Goal: Communication & Community: Answer question/provide support

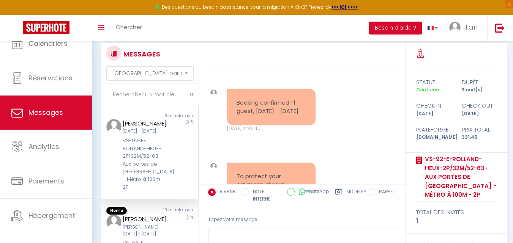
select select "message"
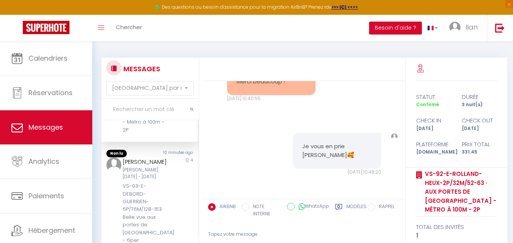
scroll to position [70, 0]
click at [151, 197] on div "VS-93-E-[PERSON_NAME]-6P/76M/128-153 · Belle vue aux portes de [GEOGRAPHIC_DATA…" at bounding box center [146, 216] width 46 height 62
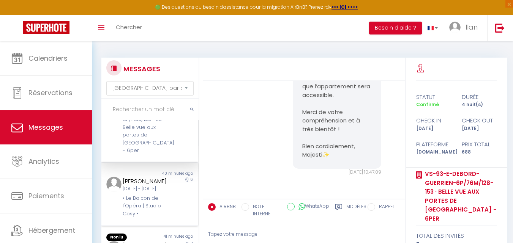
click at [165, 201] on div "Claudia Cwielong Dim 12 Oct - Sam 18 Oct • Le Balcon de l'Opéra | Studio Cosy •" at bounding box center [145, 197] width 56 height 41
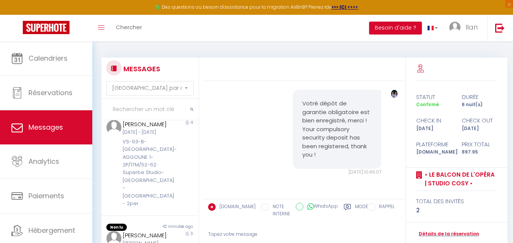
scroll to position [286, 0]
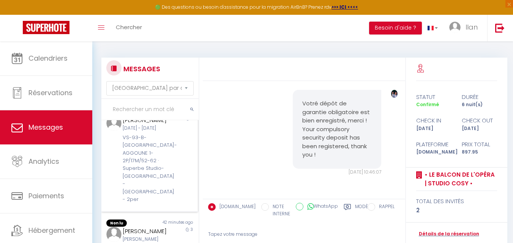
click at [140, 171] on div "VS-93-B-[GEOGRAPHIC_DATA]-AGGOUNE 1-2P/17M/52-62 · Superbe Studio- [GEOGRAPHIC_…" at bounding box center [146, 169] width 46 height 70
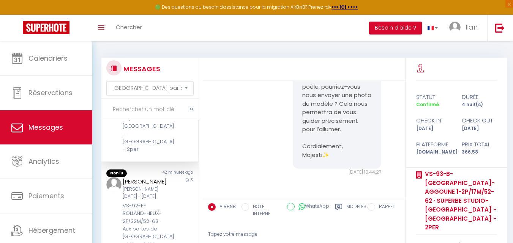
scroll to position [341, 0]
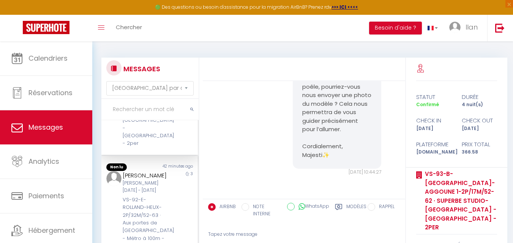
click at [164, 194] on div "[PERSON_NAME] [DATE] - [DATE] Oct" at bounding box center [146, 187] width 46 height 14
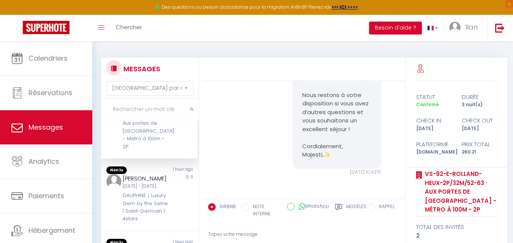
scroll to position [439, 0]
click at [149, 190] on div "Ven 10 Oct - Lun 13 Oct" at bounding box center [146, 186] width 46 height 7
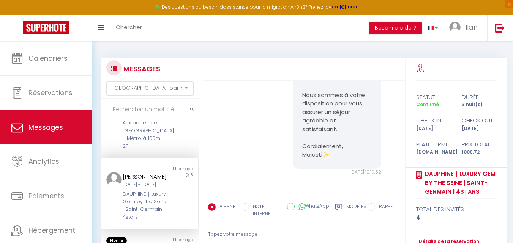
scroll to position [470, 0]
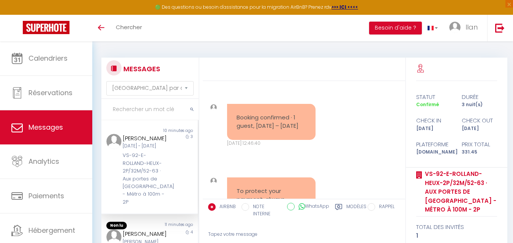
select select "message"
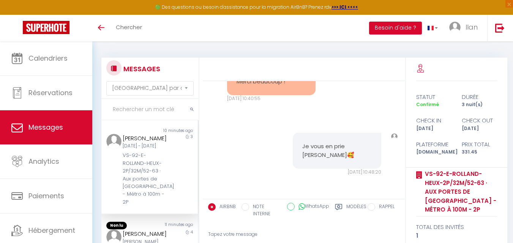
scroll to position [7210, 0]
drag, startPoint x: 328, startPoint y: 139, endPoint x: 300, endPoint y: 136, distance: 28.2
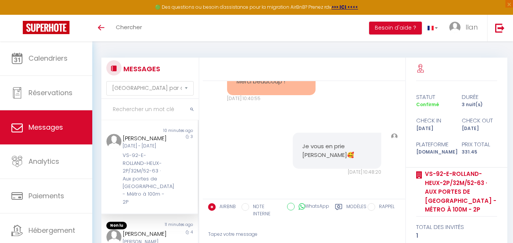
drag, startPoint x: 333, startPoint y: 143, endPoint x: 296, endPoint y: 124, distance: 41.9
copy pre "xcellente journée à vous ! Majesti✨"
drag, startPoint x: 334, startPoint y: 138, endPoint x: 333, endPoint y: 144, distance: 5.7
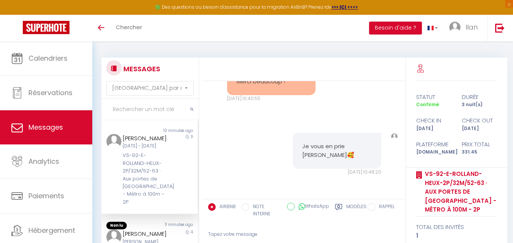
copy pre "Majesti✨"
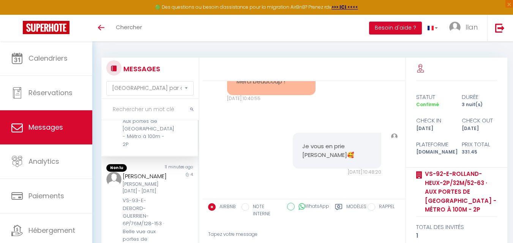
scroll to position [60, 0]
click at [157, 208] on div "VS-93-E-[PERSON_NAME]-6P/76M/128-153 · Belle vue aux portes de [GEOGRAPHIC_DATA…" at bounding box center [146, 226] width 46 height 62
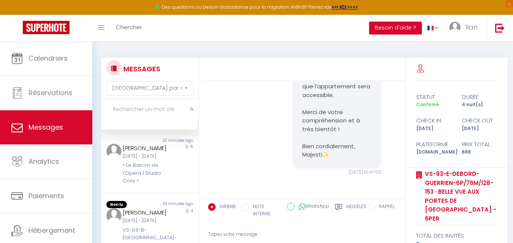
scroll to position [197, 0]
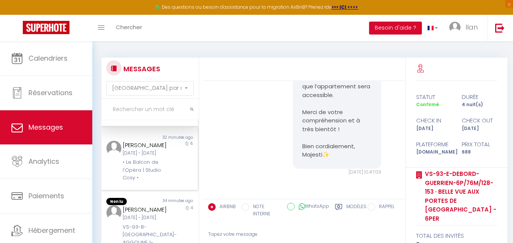
click at [161, 182] on div "• Le Balcon de l'Opéra | Studio Cosy •" at bounding box center [146, 170] width 46 height 23
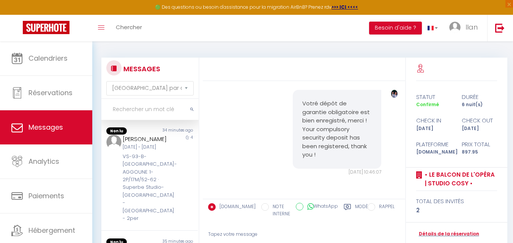
scroll to position [269, 0]
click at [156, 185] on div "VS-93-B-[GEOGRAPHIC_DATA]-AGGOUNE 1-2P/17M/52-62 · Superbe Studio- [GEOGRAPHIC_…" at bounding box center [146, 186] width 46 height 70
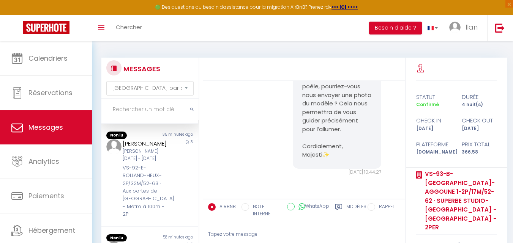
scroll to position [379, 0]
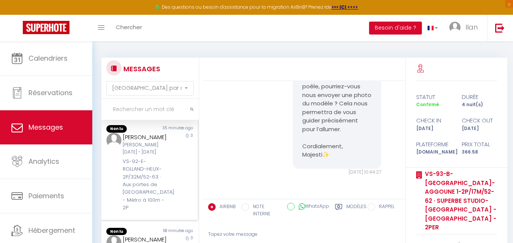
click at [164, 184] on div "VS-92-E-[PERSON_NAME]-2P/32M/52-63 · Aux portes de [GEOGRAPHIC_DATA] à 100m - 2P" at bounding box center [146, 185] width 46 height 54
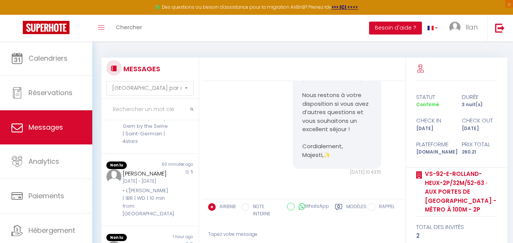
scroll to position [519, 0]
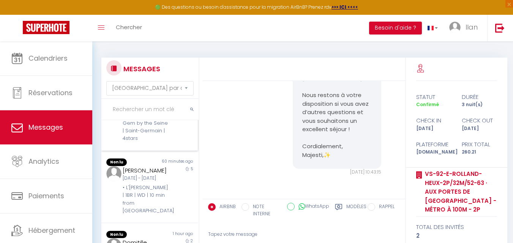
click at [163, 143] on div "DAUPHINE｜Luxury Gem by the Seine | Saint-Germain | 4stars" at bounding box center [146, 127] width 46 height 31
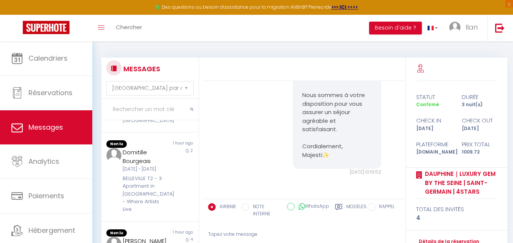
scroll to position [609, 0]
click at [168, 124] on div "Valentyna Pishchalenko Lun 06 Oct - Sam 11 Oct • L'Orée de Garnier | 1BR | WD |…" at bounding box center [145, 99] width 56 height 49
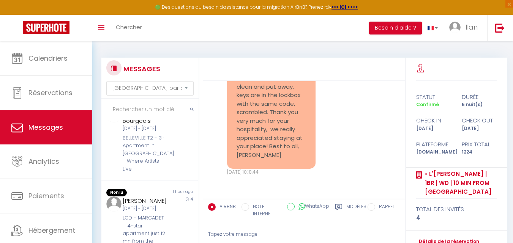
scroll to position [652, 0]
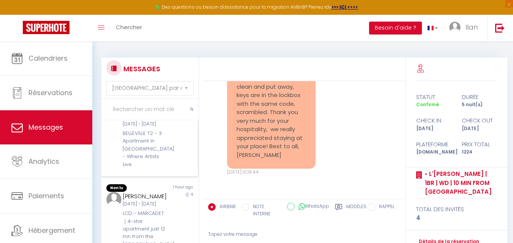
click at [154, 168] on div "BELLEVILLE T2 - 3 · Apartment in [GEOGRAPHIC_DATA] - Where Artists Live" at bounding box center [146, 149] width 46 height 39
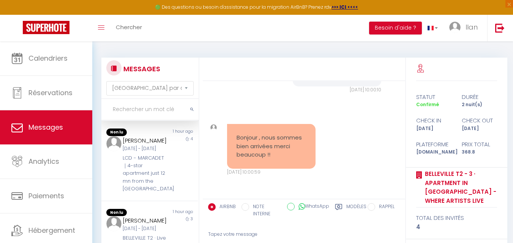
scroll to position [742, 0]
click at [162, 153] on div "Ven 10 Oct - Mar 14 Oct" at bounding box center [146, 148] width 46 height 7
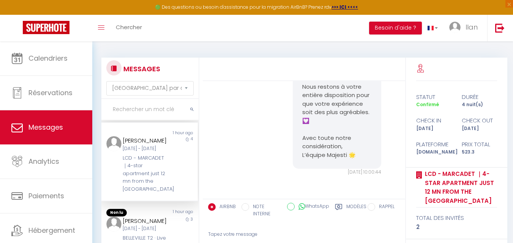
scroll to position [778, 0]
click at [151, 217] on div "Manyara Ochoa" at bounding box center [146, 221] width 46 height 9
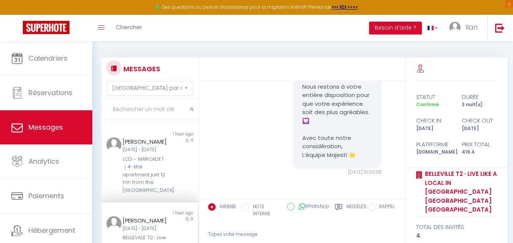
scroll to position [777, 0]
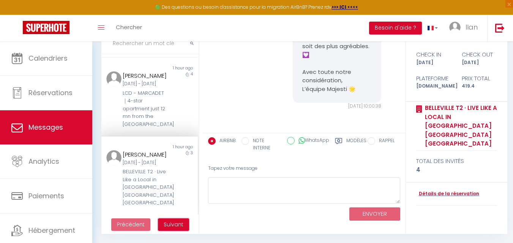
click at [178, 222] on span "Suivant" at bounding box center [174, 225] width 20 height 8
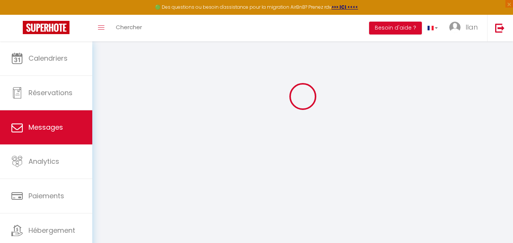
scroll to position [41, 0]
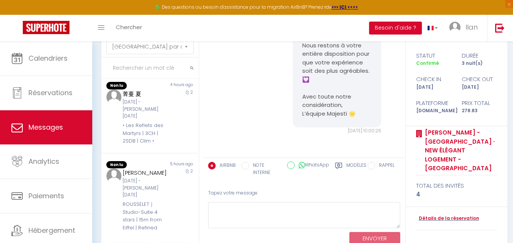
scroll to position [746, 0]
click at [149, 204] on div "ROUSSELET｜Studio-Suite 4 stars | 15m from Eiffel | Refined" at bounding box center [146, 216] width 46 height 31
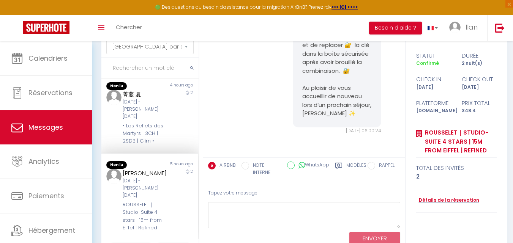
scroll to position [744, 0]
click at [158, 124] on div "• Les Reflets des Martyrs | 3CH | 2SDB | Clim •" at bounding box center [146, 134] width 46 height 23
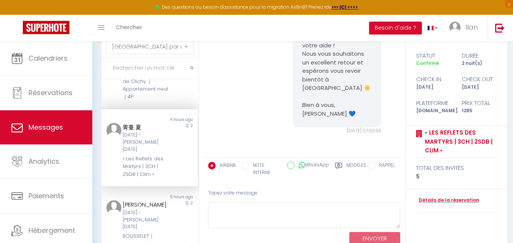
scroll to position [645, 0]
click at [161, 102] on div "CLICHY ｜L’éclat de Clichy ｜Appartement neuf｜4P" at bounding box center [146, 86] width 46 height 31
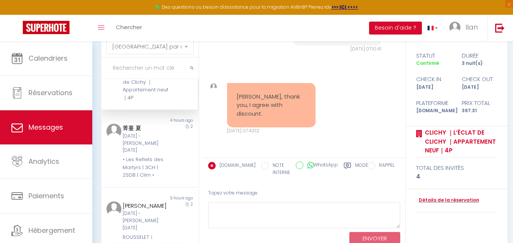
drag, startPoint x: 271, startPoint y: 118, endPoint x: 223, endPoint y: 52, distance: 81.3
click at [223, 52] on div "Hello Natalia, If you plan to arrive after 10 PM ⏰, please let us know in advan…" at bounding box center [304, 99] width 202 height 118
copy div "Sam 11 Oct. 2025 - 07:10:41 Note Sms Hello Natalia, I'm Michel Tournier, a mana…"
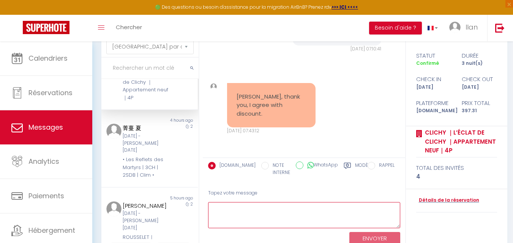
click at [267, 220] on textarea at bounding box center [304, 215] width 192 height 26
paste textarea "Hello Michael, Thank you for your feedback. We will forward your approval to th…"
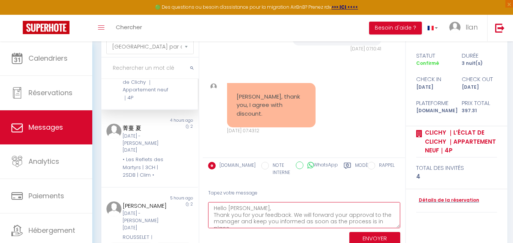
click at [264, 207] on textarea "Hello Michael, Thank you for your feedback. We will forward your approval to th…" at bounding box center [304, 215] width 192 height 26
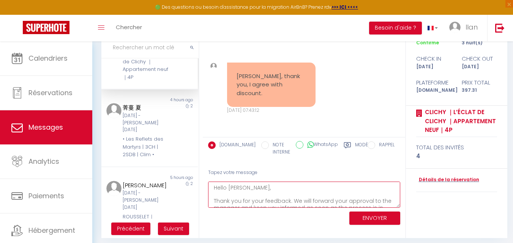
scroll to position [66, 0]
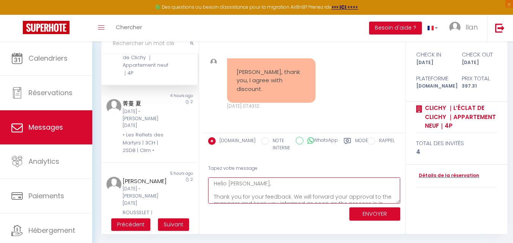
type textarea "Hello Natalia, Thank you for your feedback. We will forward your approval to th…"
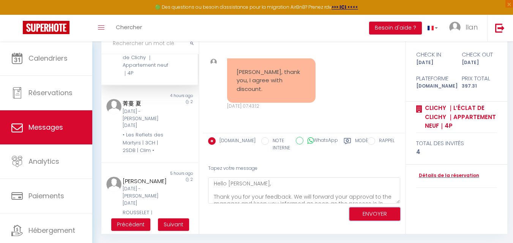
click at [389, 211] on button "ENVOYER" at bounding box center [374, 214] width 51 height 13
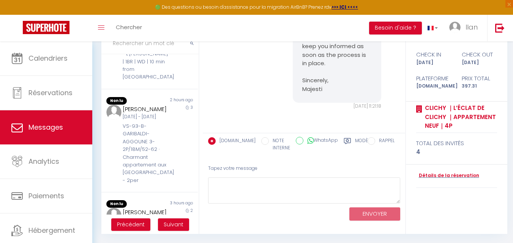
scroll to position [0, 0]
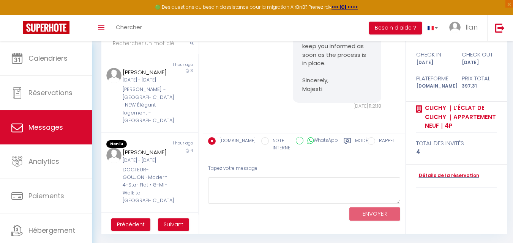
click at [167, 44] on input "text" at bounding box center [149, 43] width 97 height 21
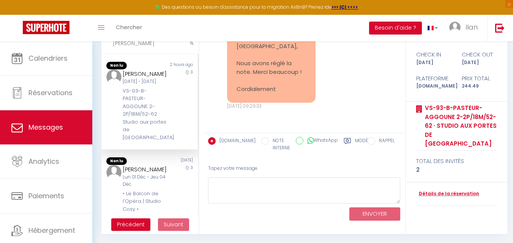
scroll to position [2092, 0]
type input "DINAH"
click at [162, 113] on div "VS-93-B-[PERSON_NAME] 2-2P/18M/52-62 · Studio aux portes de [GEOGRAPHIC_DATA]" at bounding box center [146, 113] width 46 height 54
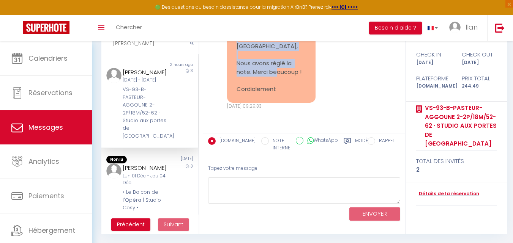
drag, startPoint x: 235, startPoint y: 69, endPoint x: 279, endPoint y: 113, distance: 61.4
click at [279, 103] on div "Re: Sie haben eine Nachricht von Studio cosy aux portes de Paris - 2PAX Bonjour…" at bounding box center [271, 41] width 88 height 121
copy pre "Bonjour, Nous avons réglé la note. Merci beaucoup ! Cordialement"
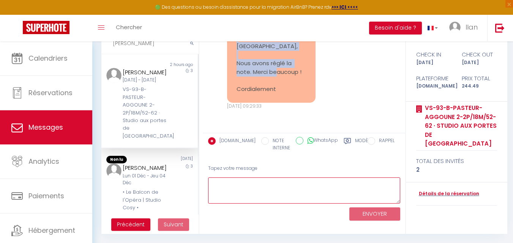
click at [342, 195] on textarea at bounding box center [304, 191] width 192 height 26
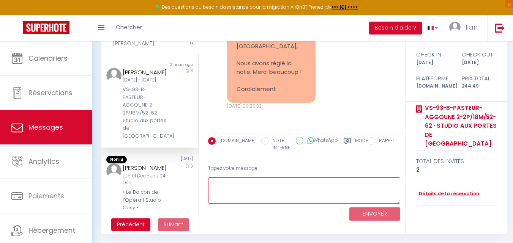
paste textarea "Bonjour, Merci beaucoup pour votre message et le règlement. Nous vous souhaiton…"
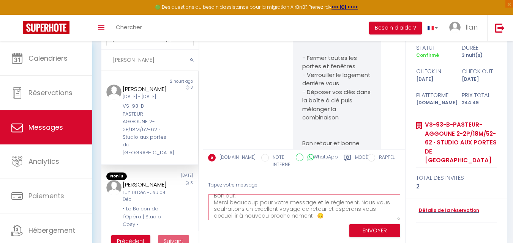
scroll to position [59, 0]
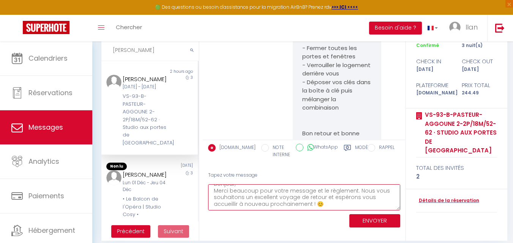
paste textarea "Cordialement, Majesti✨"
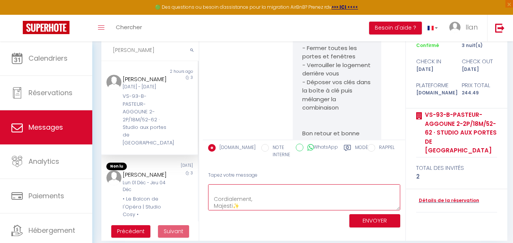
scroll to position [2, 0]
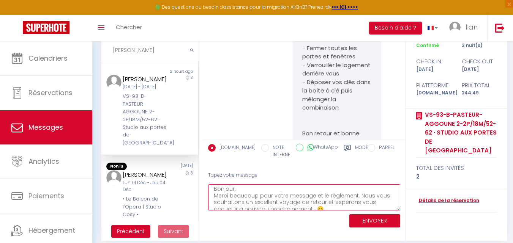
click at [241, 191] on textarea "Bonjour, Merci beaucoup pour votre message et le règlement. Nous vous souhaiton…" at bounding box center [304, 197] width 192 height 26
type textarea "Bonjour Dinah, Merci beaucoup pour votre message et le règlement. Nous vous sou…"
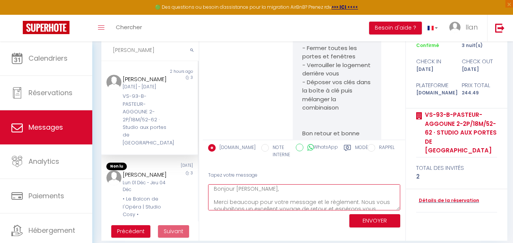
scroll to position [8, 0]
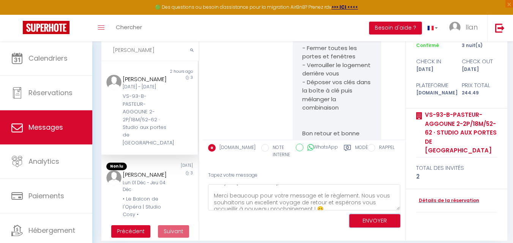
click at [375, 220] on button "ENVOYER" at bounding box center [374, 220] width 51 height 13
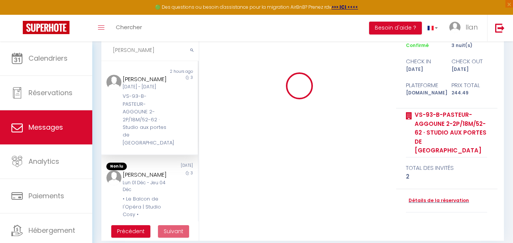
click at [134, 52] on input "DINAH" at bounding box center [149, 50] width 97 height 21
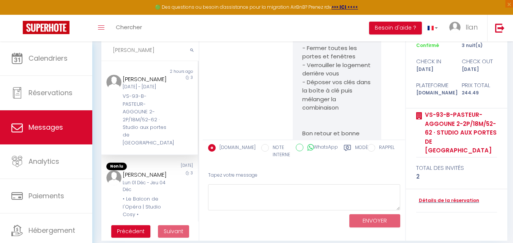
scroll to position [2277, 0]
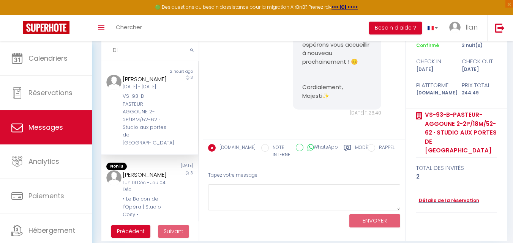
type input "D"
click at [155, 179] on div "Johanna Francisca Dinand Van Veen" at bounding box center [146, 174] width 46 height 9
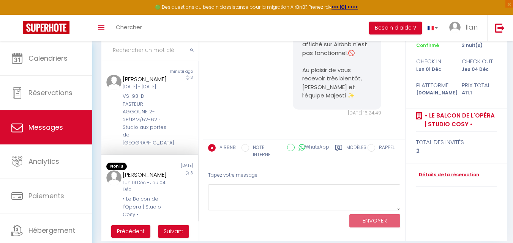
click at [163, 179] on div "Johanna Francisca Dinand Van Veen" at bounding box center [146, 174] width 46 height 9
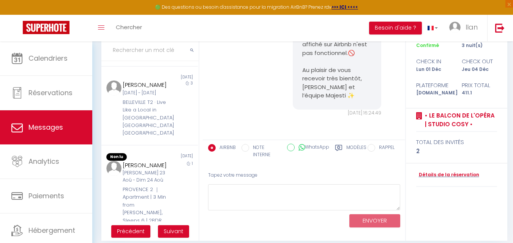
scroll to position [239, 0]
click at [148, 145] on div "Non lu 2 weeks ago Silvia Jogadinata Mer 19 Nov - Sam 22 Nov BELLEVILLE T2 · Li…" at bounding box center [149, 105] width 96 height 79
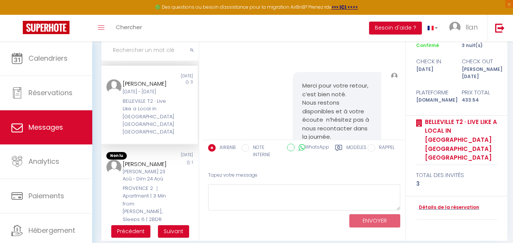
scroll to position [2864, 0]
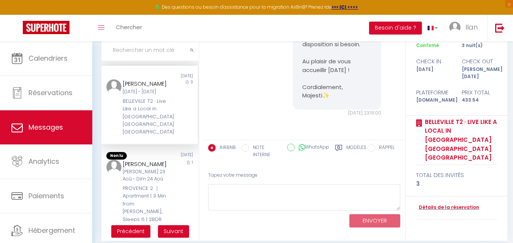
click at [148, 224] on ul "Précédent Suivant" at bounding box center [149, 232] width 97 height 20
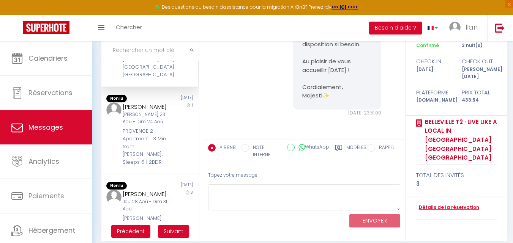
scroll to position [313, 0]
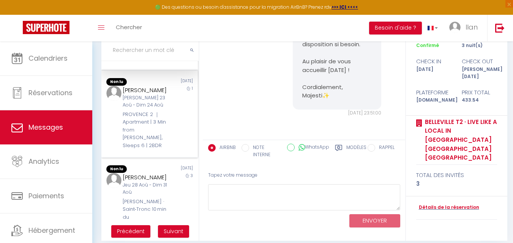
click at [151, 95] on div "Geraldine Bouilly" at bounding box center [146, 90] width 46 height 9
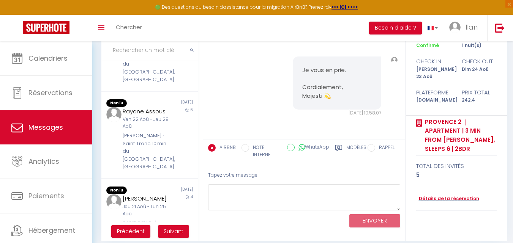
scroll to position [447, 0]
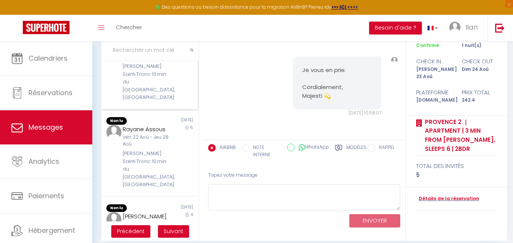
click at [157, 61] on div "Jeu 28 Aoû - Dim 31 Aoû" at bounding box center [146, 54] width 46 height 14
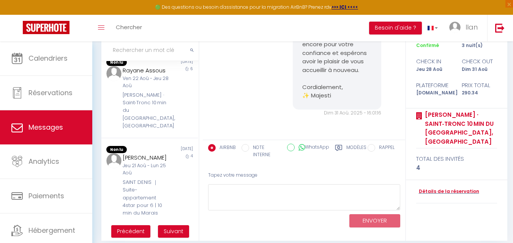
scroll to position [504, 0]
click at [144, 130] on div "RICHARD MANDIN · Saint‑Tronc 10 min du Vieux‑Port, Porte d’Aix - AC" at bounding box center [146, 110] width 46 height 39
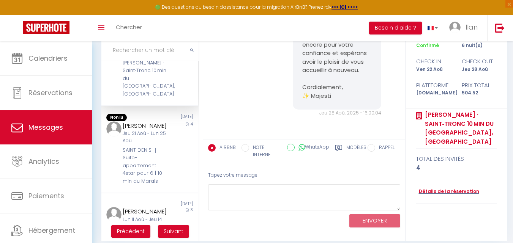
scroll to position [568, 0]
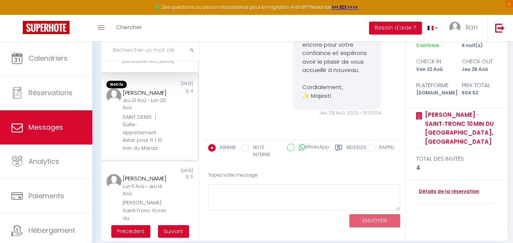
click at [132, 152] on div "SAINT DENIS ｜Suite-appartement 4star pour 6 | 10 min du Marais" at bounding box center [146, 132] width 46 height 39
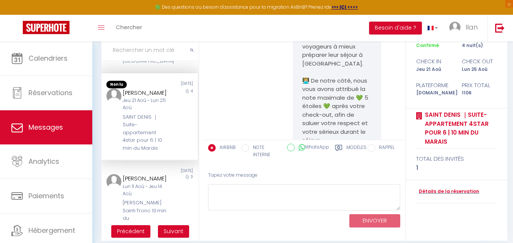
scroll to position [4206, 0]
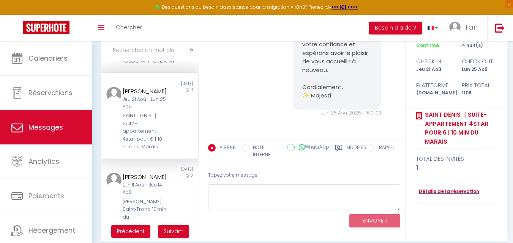
click at [148, 53] on input "text" at bounding box center [149, 50] width 97 height 21
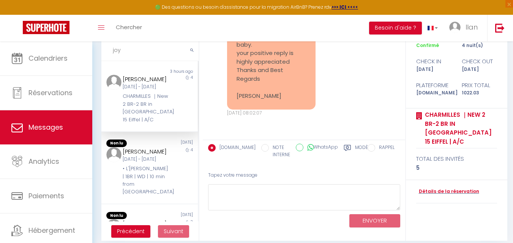
type input "joy"
click at [168, 114] on div "Joy Bassila Mer 26 Nov - Dim 30 Nov CHARMILLES ｜New 2 BR-2 BR in Paris 15 Eiffe…" at bounding box center [145, 99] width 56 height 49
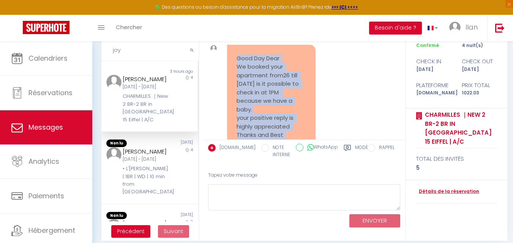
scroll to position [65, 0]
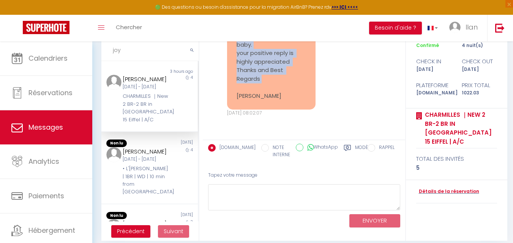
drag, startPoint x: 234, startPoint y: 54, endPoint x: 284, endPoint y: 91, distance: 62.2
click at [284, 91] on div "Good Day Dear We booked your apartment from26 till 30 Nov is it possible to che…" at bounding box center [271, 45] width 88 height 130
click at [284, 91] on pre "Good Day Dear We booked your apartment from26 till 30 Nov is it possible to che…" at bounding box center [270, 44] width 69 height 111
drag, startPoint x: 264, startPoint y: 82, endPoint x: 247, endPoint y: 48, distance: 37.8
click at [247, 48] on pre "Good Day Dear We booked your apartment from26 till 30 Nov is it possible to che…" at bounding box center [270, 44] width 69 height 111
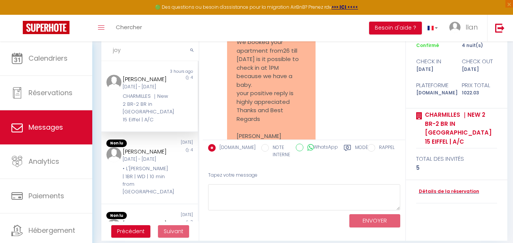
click at [235, 44] on div "Good Day Dear We booked your apartment from26 till 30 Nov is it possible to che…" at bounding box center [271, 85] width 88 height 130
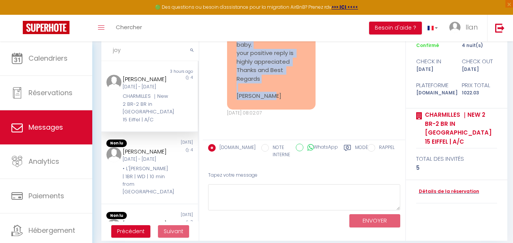
drag, startPoint x: 236, startPoint y: 52, endPoint x: 282, endPoint y: 102, distance: 67.9
click at [282, 102] on div "Good Day Dear We booked your apartment from26 till 30 Nov is it possible to che…" at bounding box center [271, 45] width 88 height 130
copy pre "Good Day Dear We booked your apartment from26 till 30 Nov is it possible to che…"
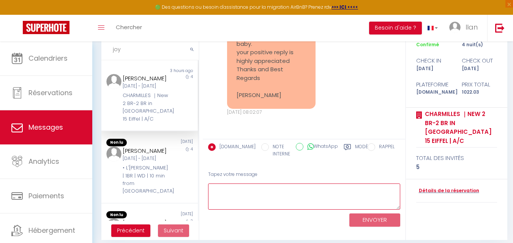
click at [239, 200] on textarea at bounding box center [304, 197] width 192 height 26
paste textarea "Good day Joy, Thank you for your message. We completely understand your request…"
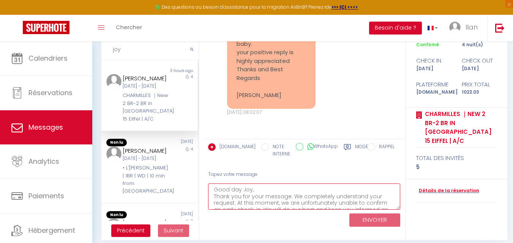
scroll to position [44, 0]
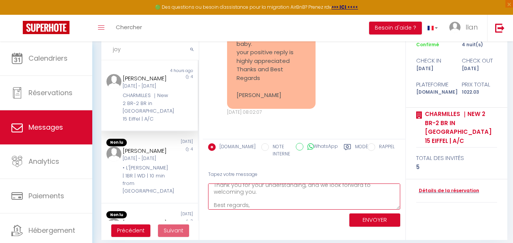
type textarea "Good day Joy, Thank you for your message. We completely understand your request…"
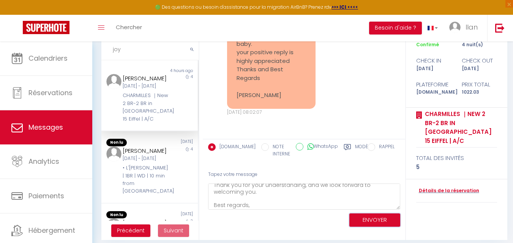
click at [378, 225] on button "ENVOYER" at bounding box center [374, 220] width 51 height 13
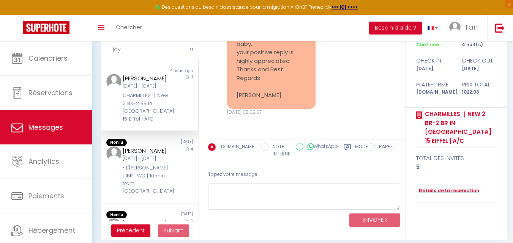
scroll to position [301, 0]
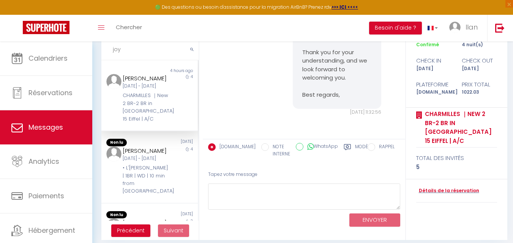
click at [140, 50] on input "joy" at bounding box center [149, 49] width 97 height 21
type input "j"
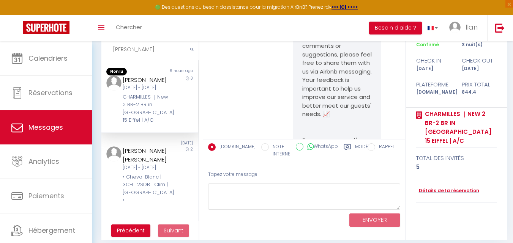
scroll to position [5611, 0]
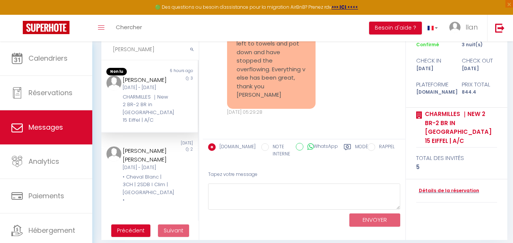
type input "stacy"
click at [290, 133] on div "Hello Stacy Thank you for booking with us, and we are pleased to confirm your r…" at bounding box center [304, 80] width 202 height 118
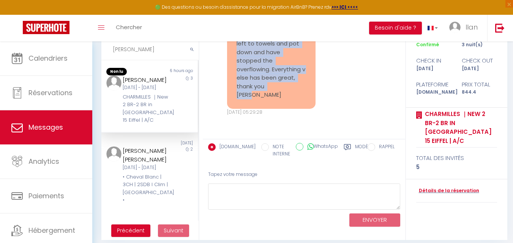
scroll to position [5535, 0]
drag, startPoint x: 258, startPoint y: 96, endPoint x: 235, endPoint y: 46, distance: 55.4
click at [235, 46] on div "That’s us left. The roof in the sitting room is still leaking and the downstair…" at bounding box center [303, 47] width 197 height 167
copy pre "That’s us left. The roof in the sitting room is still leaking and the downstair…"
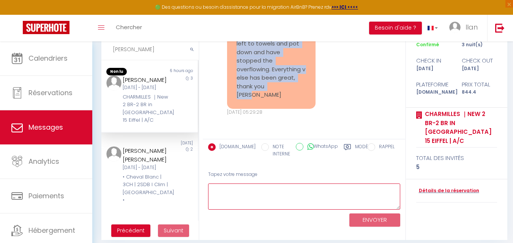
click at [269, 203] on textarea at bounding box center [304, 197] width 192 height 26
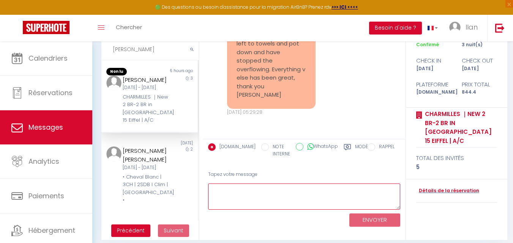
paste textarea "Hello Stacy, Thank you for letting us know and for handling the situation. We a…"
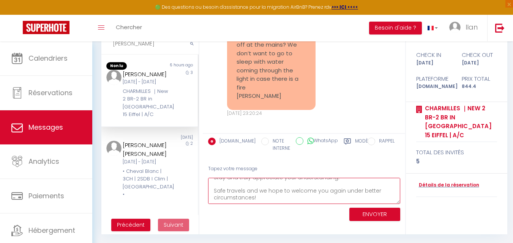
scroll to position [66, 0]
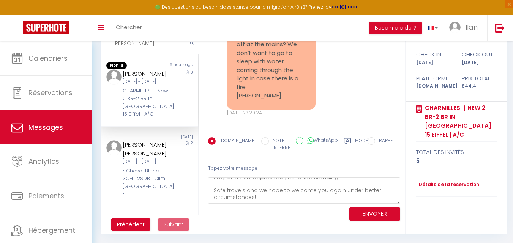
drag, startPoint x: 332, startPoint y: 119, endPoint x: 300, endPoint y: 105, distance: 35.3
copy pre "est regards, Majesti✨"
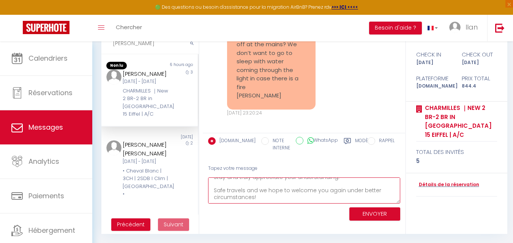
click at [276, 184] on textarea "Hello Stacy, Thank you for letting us know and for handling the situation. We a…" at bounding box center [304, 191] width 192 height 26
paste textarea "Best regards, Majesti✨"
type textarea "Hello [PERSON_NAME], Thank you for letting us know and for handling the situati…"
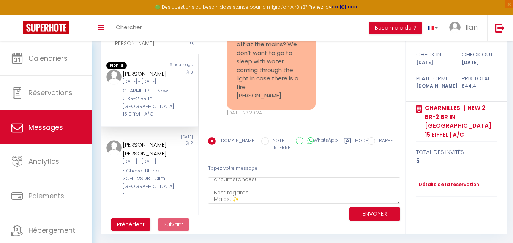
click at [381, 207] on div "ENVOYER" at bounding box center [304, 214] width 192 height 20
click at [376, 220] on button "ENVOYER" at bounding box center [374, 214] width 51 height 13
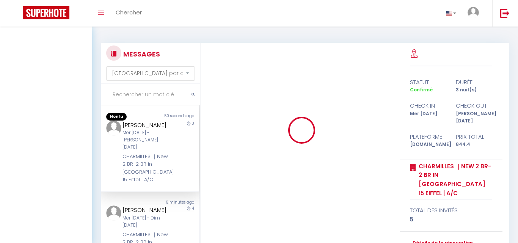
select select "message"
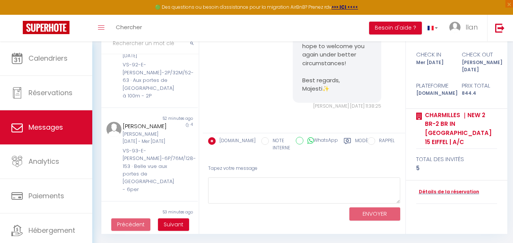
scroll to position [493, 0]
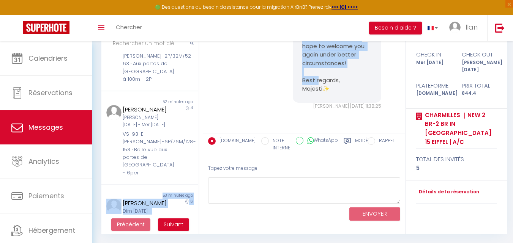
click at [206, 98] on div "MESSAGES Trier par date de réservation Trier par date de message Non lu 51 seco…" at bounding box center [302, 113] width 412 height 243
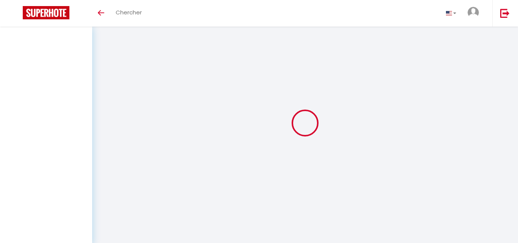
select select "message"
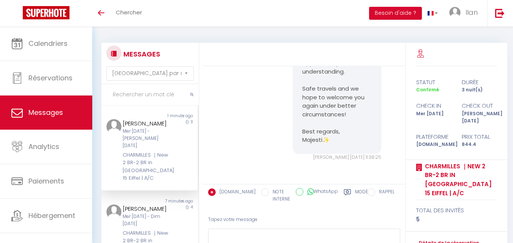
scroll to position [66, 0]
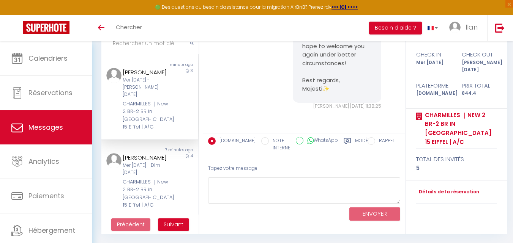
drag, startPoint x: 334, startPoint y: 89, endPoint x: 296, endPoint y: 86, distance: 38.5
copy pre "Majesti✨"
